Goal: Navigation & Orientation: Find specific page/section

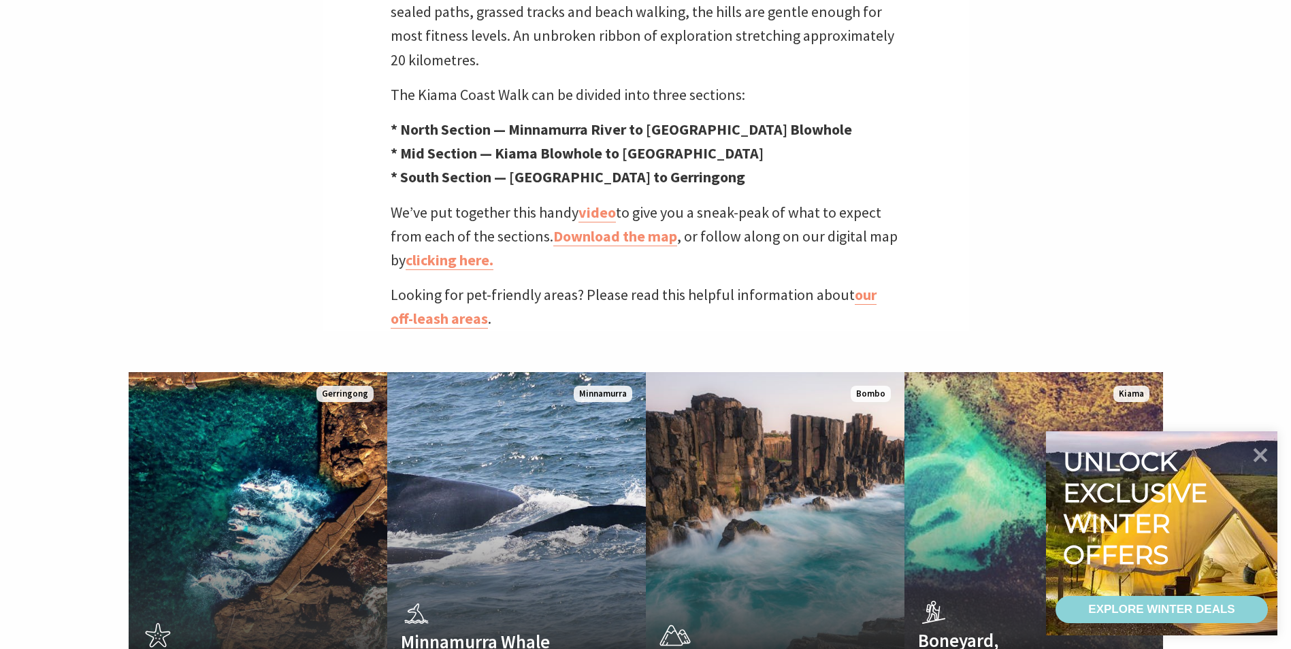
scroll to position [442, 1308]
click at [1267, 457] on icon at bounding box center [1260, 454] width 33 height 33
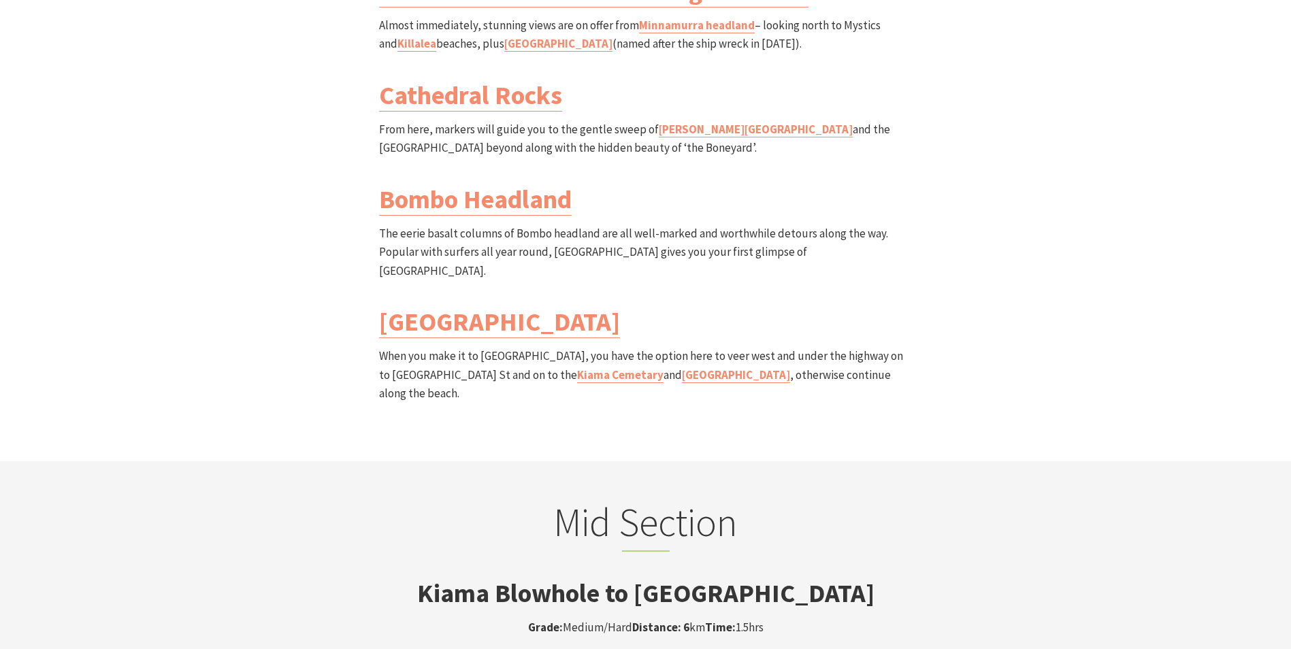
scroll to position [1497, 0]
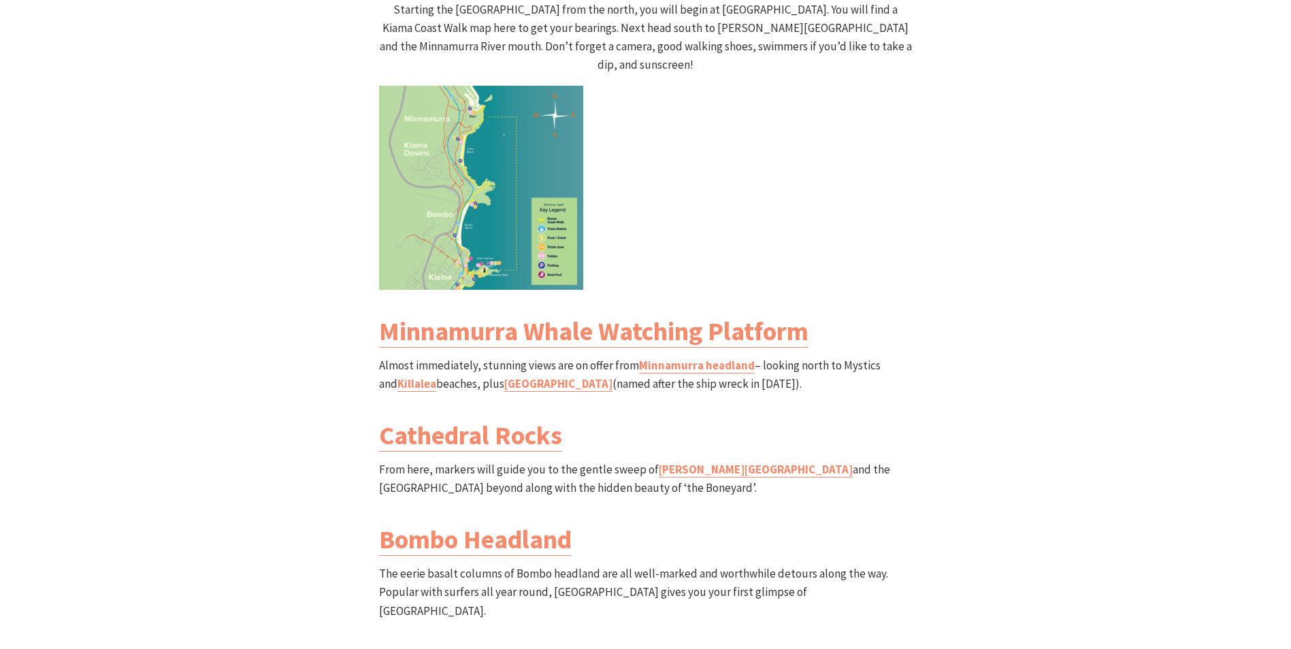
click at [488, 146] on img at bounding box center [481, 188] width 204 height 204
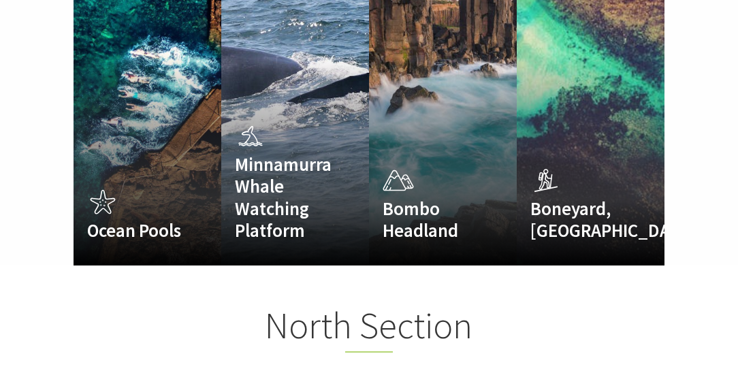
scroll to position [711, 0]
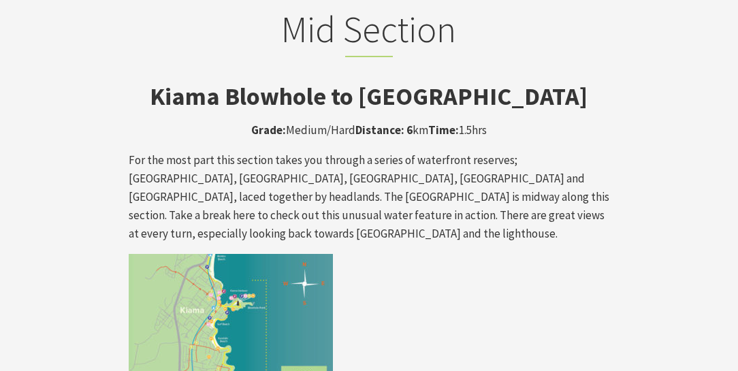
scroll to position [449, 744]
